Goal: Information Seeking & Learning: Learn about a topic

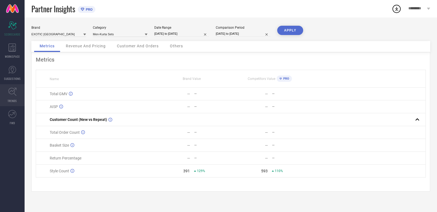
click at [17, 92] on link "TRENDS" at bounding box center [12, 95] width 25 height 22
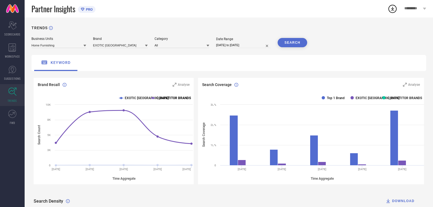
click at [163, 98] on text "COMPETITOR BRANDS" at bounding box center [173, 98] width 34 height 4
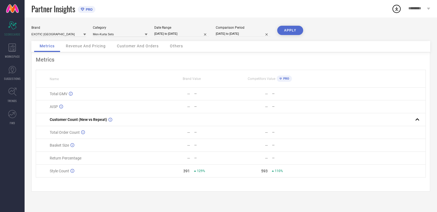
click at [9, 1] on link at bounding box center [12, 8] width 25 height 17
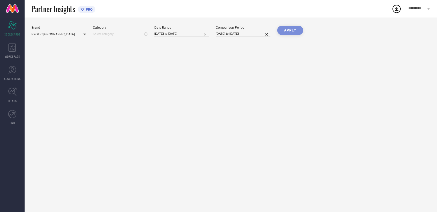
type input "Men-Kurta Sets"
